Goal: Find specific page/section: Find specific page/section

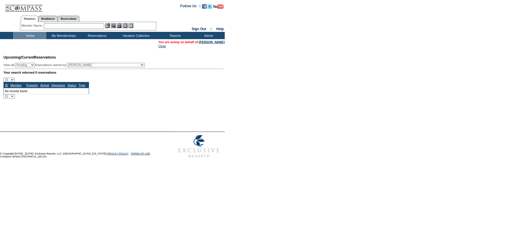
click at [359, 60] on form "Follow Us ::" at bounding box center [253, 80] width 506 height 161
click at [211, 43] on link "[PERSON_NAME]" at bounding box center [212, 41] width 26 height 3
click at [32, 33] on td "Home" at bounding box center [29, 35] width 33 height 7
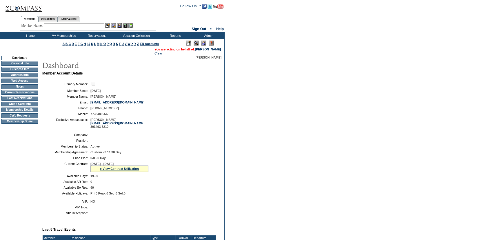
click at [23, 118] on td "CWL Requests" at bounding box center [19, 115] width 37 height 5
